Goal: Check status: Check status

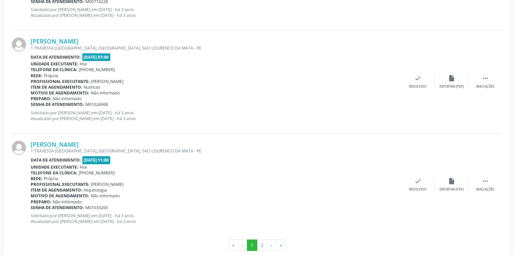
scroll to position [1523, 0]
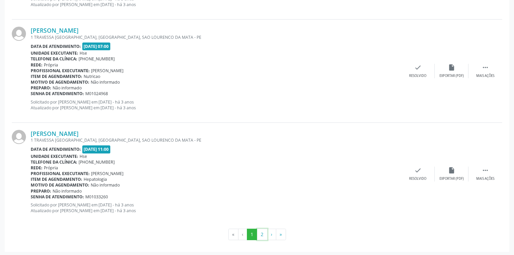
click at [257, 229] on button "2" at bounding box center [262, 234] width 10 height 11
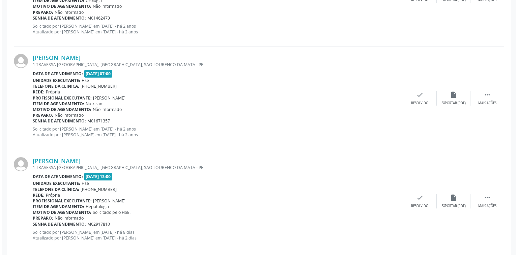
scroll to position [699, 0]
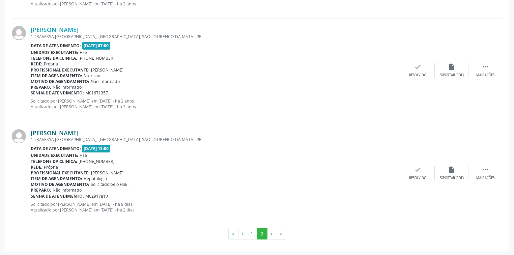
click at [79, 132] on link "[PERSON_NAME]" at bounding box center [55, 132] width 48 height 7
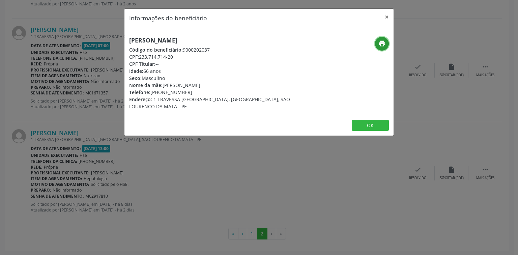
click at [382, 46] on icon "print" at bounding box center [382, 43] width 7 height 7
click at [167, 38] on h5 "[PERSON_NAME]" at bounding box center [214, 40] width 170 height 7
copy div "[PERSON_NAME]"
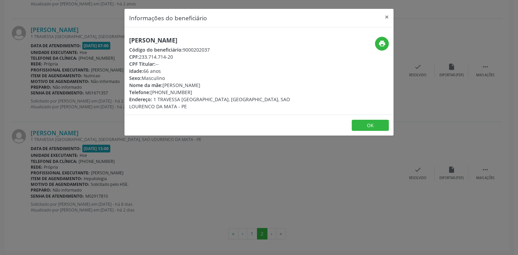
click at [107, 127] on div "Informações do beneficiário × [PERSON_NAME] Código do beneficiário: 9000202037 …" at bounding box center [259, 127] width 518 height 255
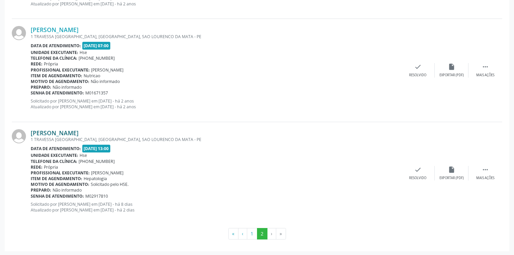
click at [79, 134] on link "[PERSON_NAME]" at bounding box center [55, 132] width 48 height 7
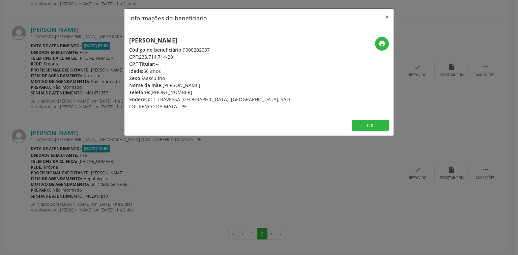
click at [178, 40] on h5 "[PERSON_NAME]" at bounding box center [214, 40] width 170 height 7
copy div "[PERSON_NAME]"
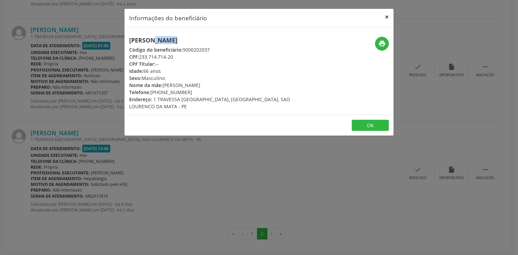
click at [386, 19] on button "×" at bounding box center [386, 17] width 13 height 17
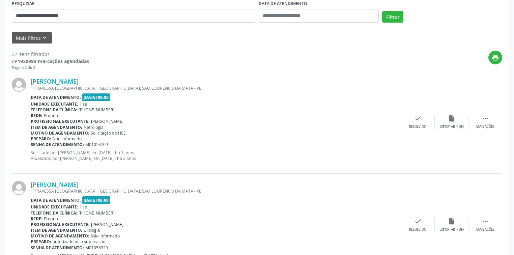
scroll to position [0, 0]
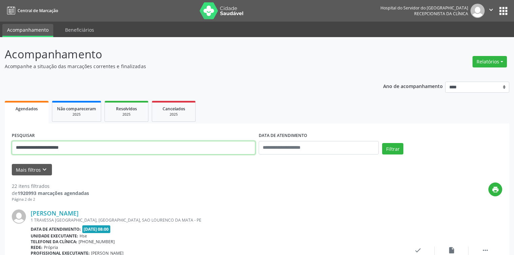
drag, startPoint x: 97, startPoint y: 144, endPoint x: 0, endPoint y: 116, distance: 101.2
click at [382, 143] on button "Filtrar" at bounding box center [392, 148] width 21 height 11
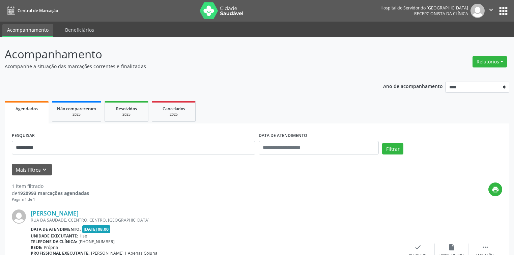
scroll to position [56, 0]
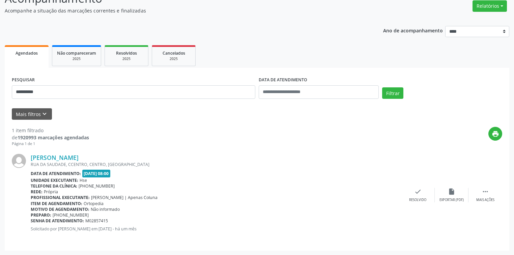
drag, startPoint x: 148, startPoint y: 156, endPoint x: 25, endPoint y: 161, distance: 122.6
click at [25, 161] on div "[PERSON_NAME] [GEOGRAPHIC_DATA], CCENTRO, CENTRO, [GEOGRAPHIC_DATA] Data de ate…" at bounding box center [257, 195] width 491 height 97
copy div "[PERSON_NAME]"
click at [79, 155] on link "[PERSON_NAME]" at bounding box center [55, 157] width 48 height 7
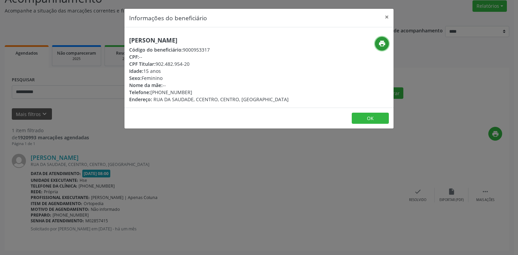
click at [381, 40] on icon "print" at bounding box center [382, 43] width 7 height 7
click at [390, 17] on button "×" at bounding box center [386, 17] width 13 height 17
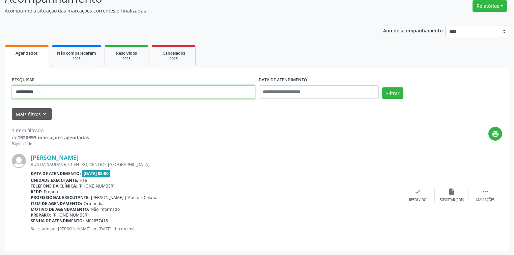
drag, startPoint x: 6, startPoint y: 85, endPoint x: 0, endPoint y: 74, distance: 12.6
click at [0, 74] on div "**********" at bounding box center [257, 118] width 514 height 274
click at [382, 87] on button "Filtrar" at bounding box center [392, 92] width 21 height 11
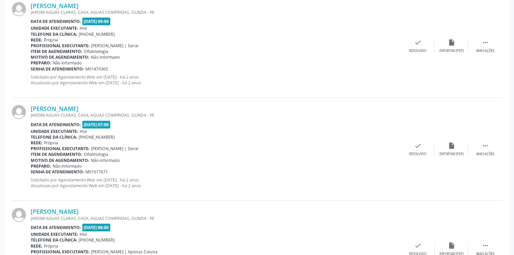
scroll to position [365, 0]
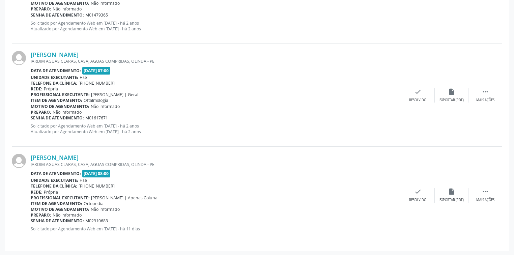
drag, startPoint x: 97, startPoint y: 155, endPoint x: 29, endPoint y: 157, distance: 68.2
click at [29, 157] on div "[PERSON_NAME] [GEOGRAPHIC_DATA], CASA, AGUAS COMPRIDAS, OLINDA - PE Data de ate…" at bounding box center [257, 195] width 491 height 97
copy div "[PERSON_NAME]"
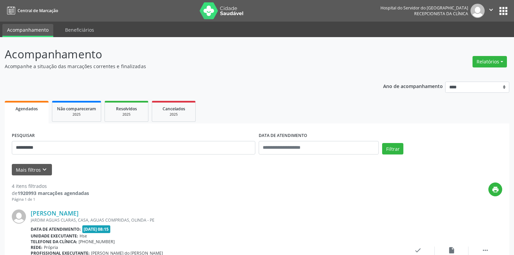
scroll to position [0, 0]
drag, startPoint x: 104, startPoint y: 147, endPoint x: 0, endPoint y: 124, distance: 106.2
click at [382, 143] on button "Filtrar" at bounding box center [392, 148] width 21 height 11
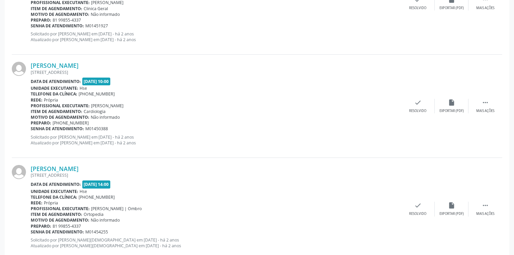
scroll to position [1523, 0]
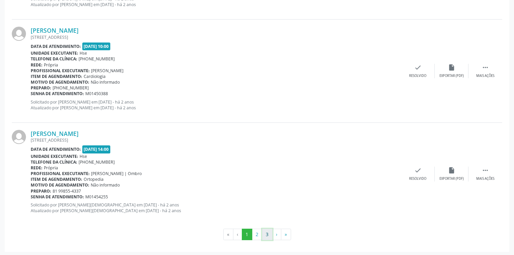
click at [266, 235] on button "3" at bounding box center [267, 234] width 10 height 11
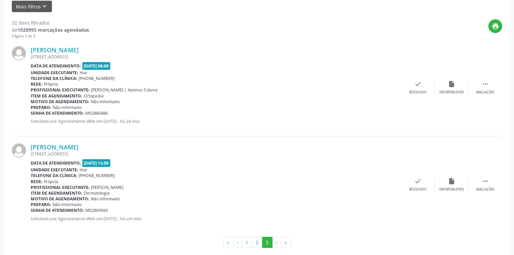
scroll to position [172, 0]
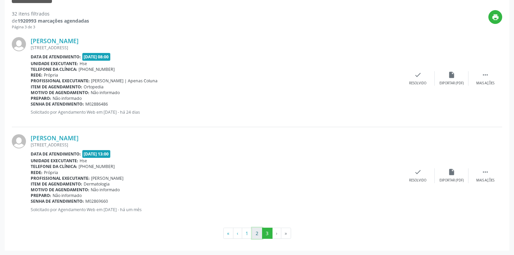
click at [256, 231] on button "2" at bounding box center [257, 233] width 10 height 11
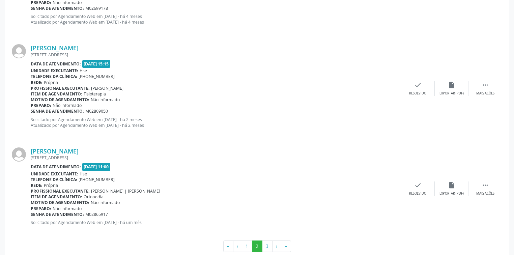
scroll to position [1517, 0]
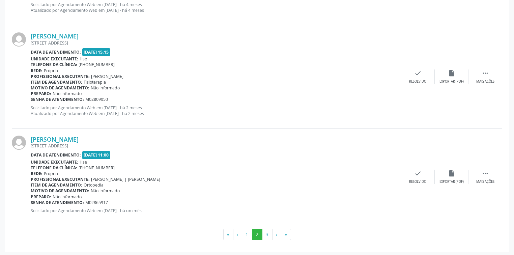
drag, startPoint x: 142, startPoint y: 136, endPoint x: 41, endPoint y: 142, distance: 100.7
click at [41, 142] on div "[PERSON_NAME] [STREET_ADDRESS] Data de atendimento: [DATE] 11:00 Unidade execut…" at bounding box center [216, 177] width 371 height 83
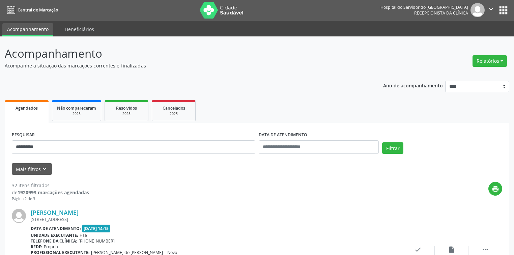
scroll to position [0, 0]
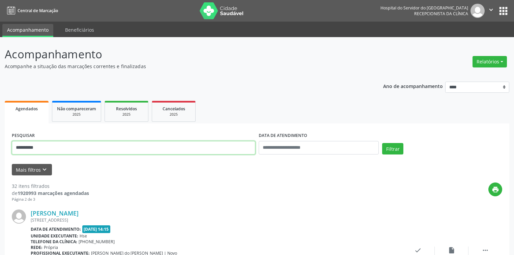
drag, startPoint x: 145, startPoint y: 143, endPoint x: 0, endPoint y: 124, distance: 146.4
paste input "**********"
type input "**********"
click at [382, 143] on button "Filtrar" at bounding box center [392, 148] width 21 height 11
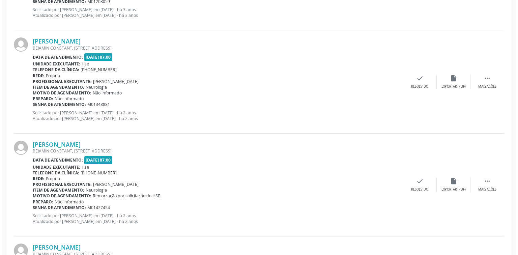
scroll to position [1091, 0]
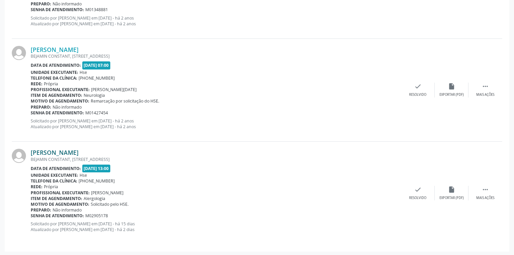
click at [60, 151] on link "[PERSON_NAME]" at bounding box center [55, 152] width 48 height 7
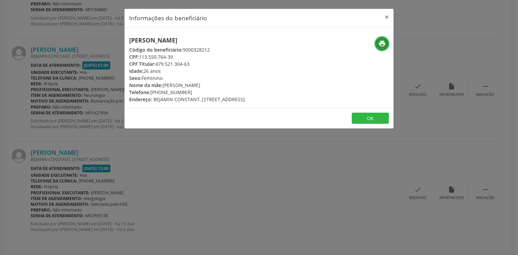
click at [384, 42] on icon "print" at bounding box center [382, 43] width 7 height 7
